Goal: Task Accomplishment & Management: Use online tool/utility

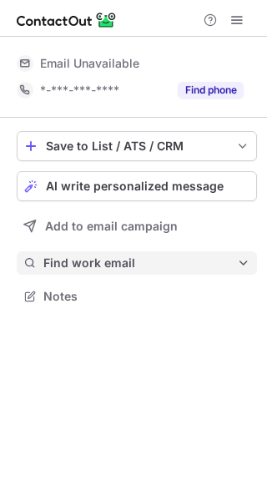
scroll to position [285, 267]
click at [94, 266] on span "Find work email" at bounding box center [140, 262] width 194 height 15
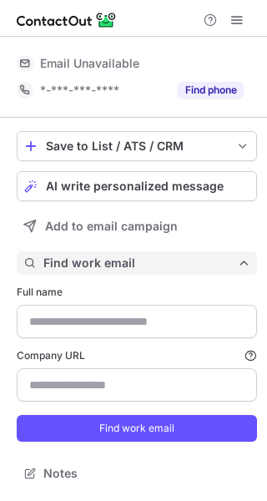
scroll to position [461, 267]
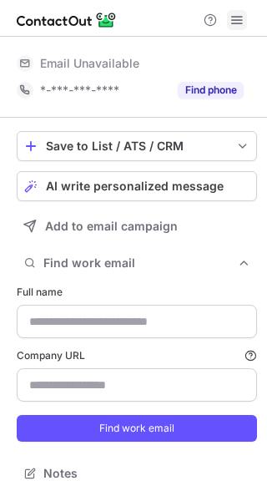
click at [230, 17] on span at bounding box center [236, 19] width 13 height 13
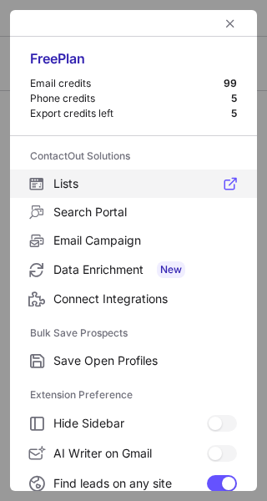
scroll to position [435, 267]
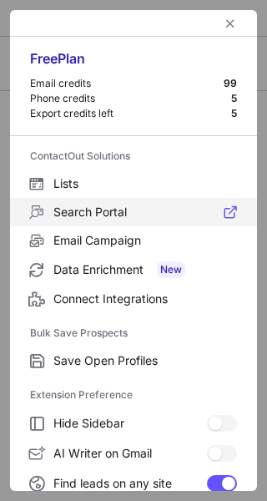
click at [98, 202] on label "Search Portal" at bounding box center [133, 212] width 247 height 28
